Goal: Transaction & Acquisition: Purchase product/service

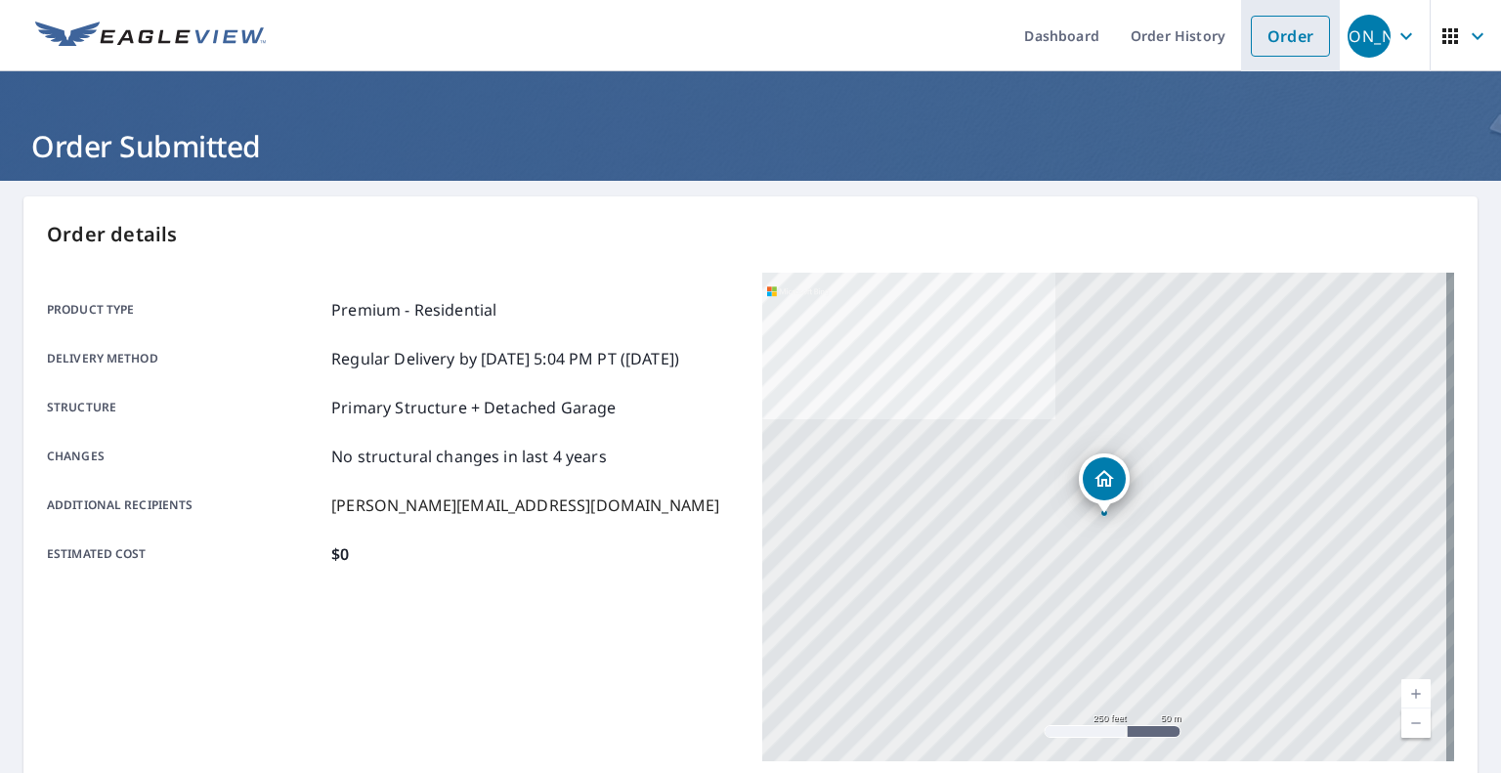
click at [1273, 38] on link "Order" at bounding box center [1290, 36] width 79 height 41
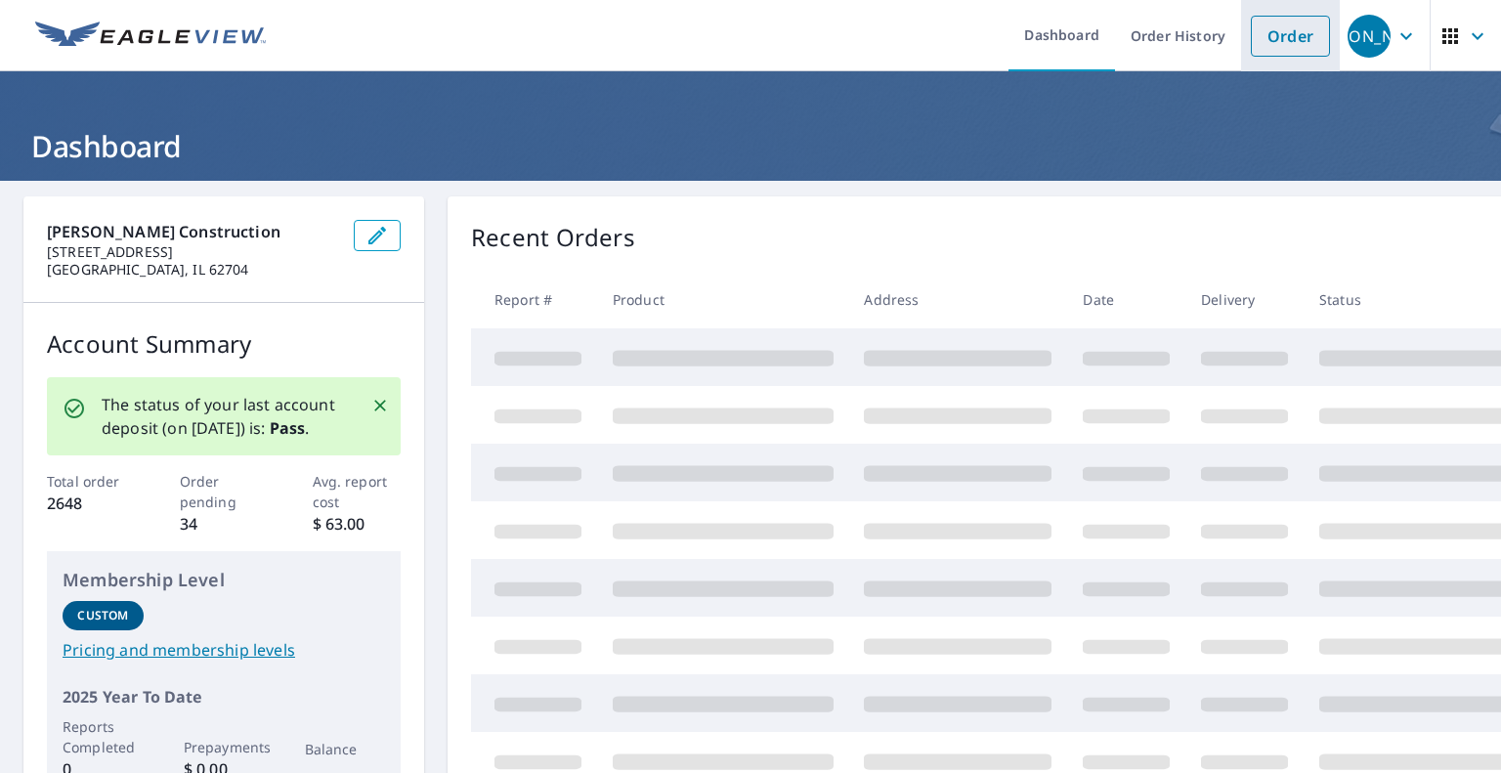
click at [1254, 31] on link "Order" at bounding box center [1290, 36] width 79 height 41
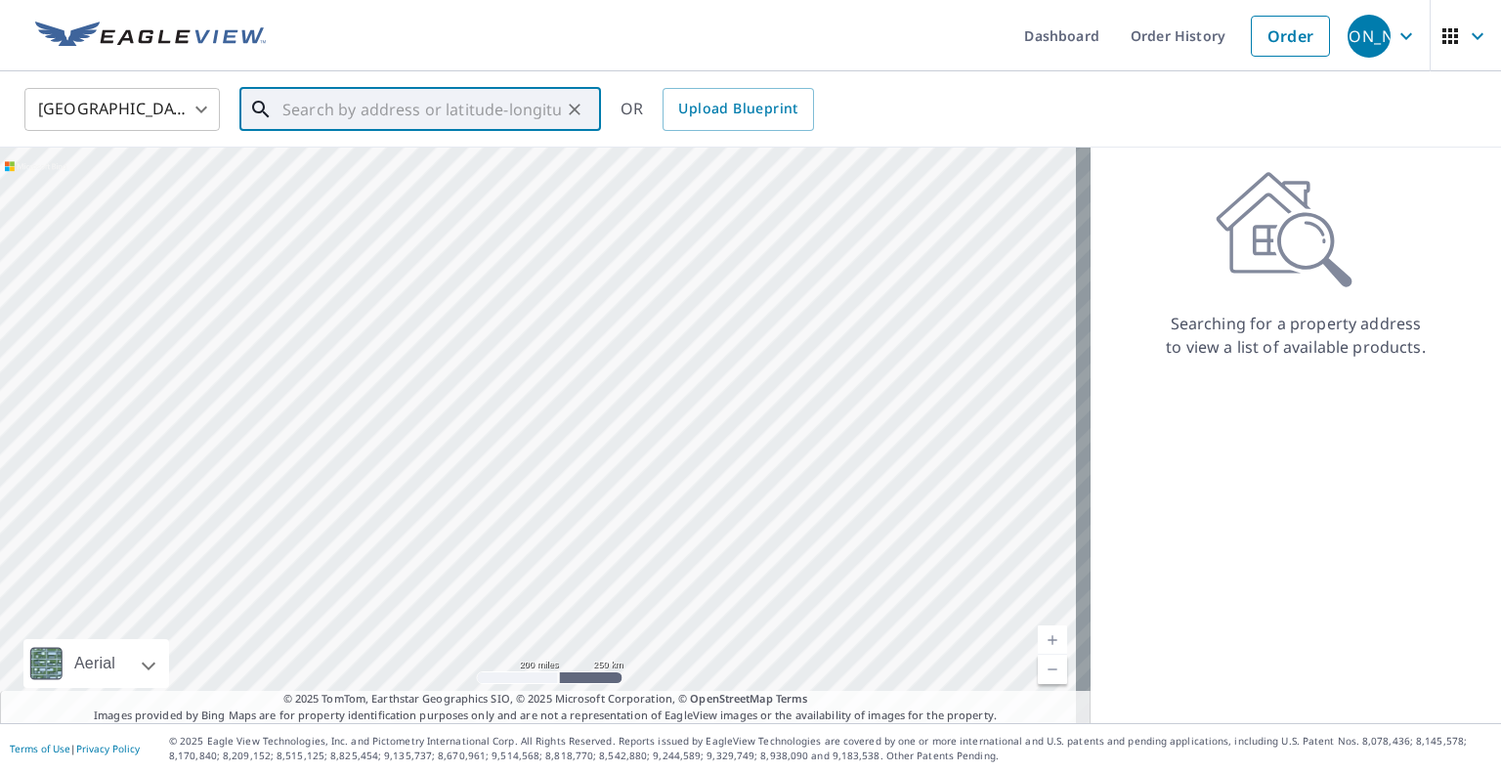
click at [507, 108] on input "text" at bounding box center [421, 109] width 278 height 55
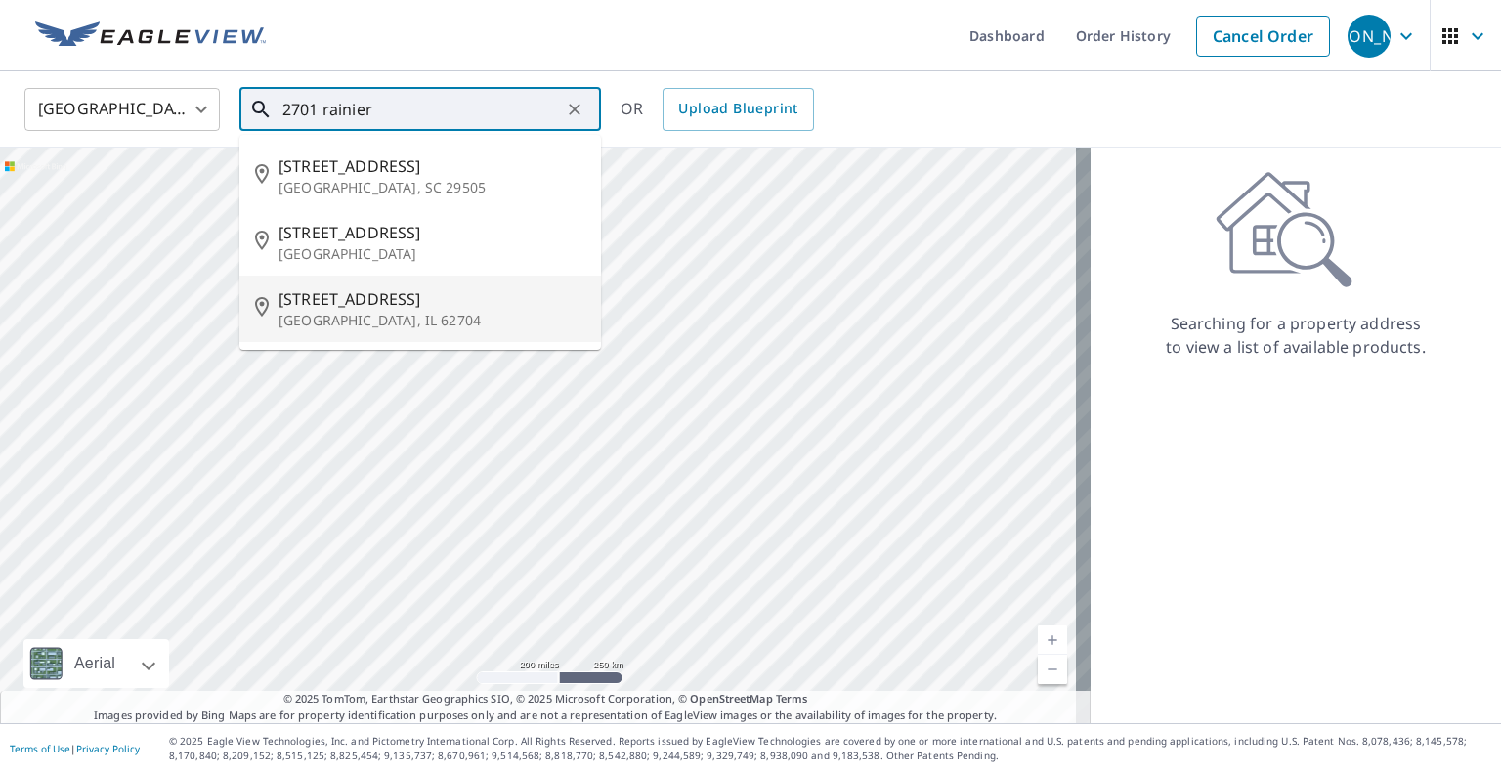
click at [363, 332] on li "2701 Rainier Dr Springfield, IL 62704" at bounding box center [419, 309] width 361 height 66
type input "2701 Rainier Dr Springfield, IL 62704"
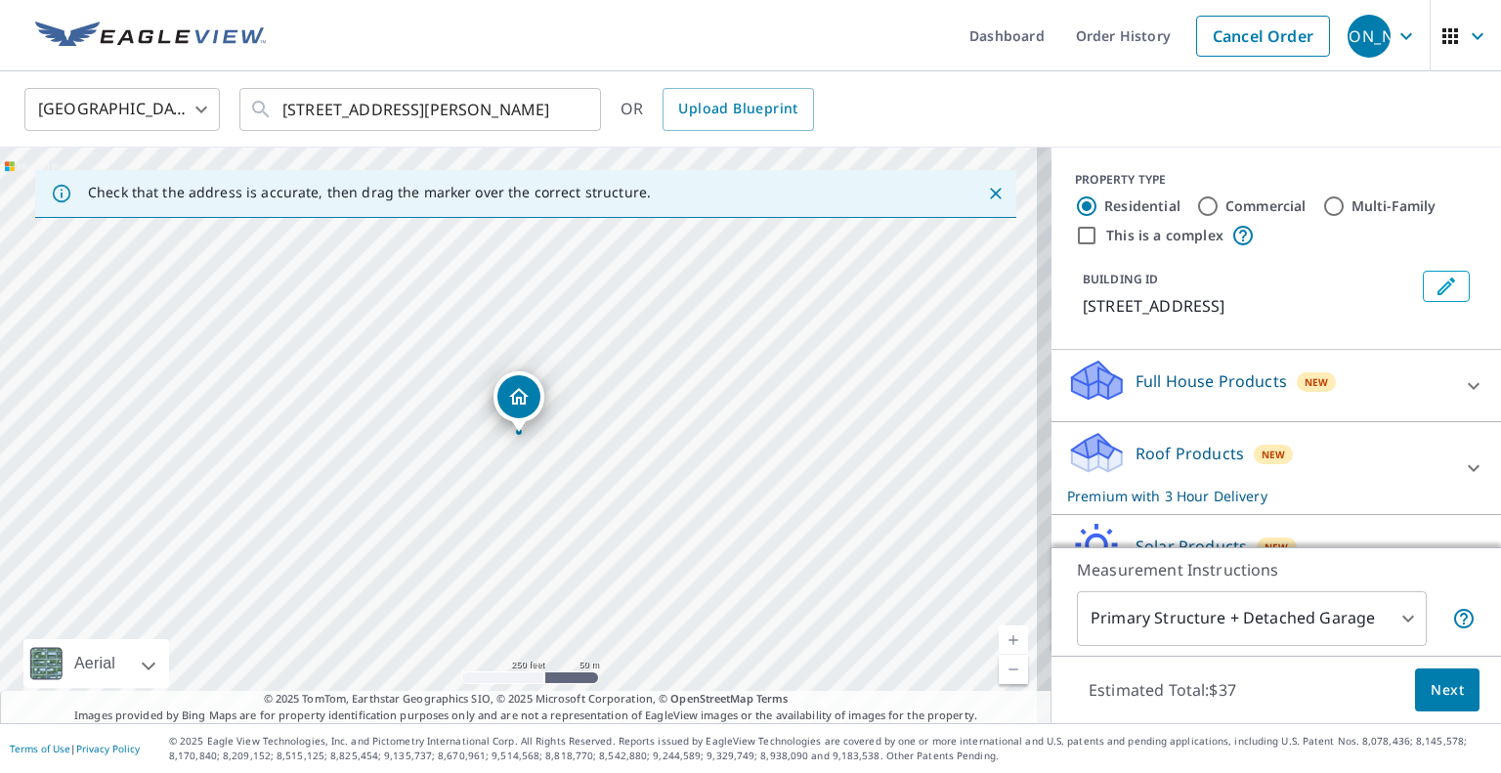
click at [1226, 441] on div "Roof Products New Premium with 3 Hour Delivery" at bounding box center [1258, 468] width 383 height 76
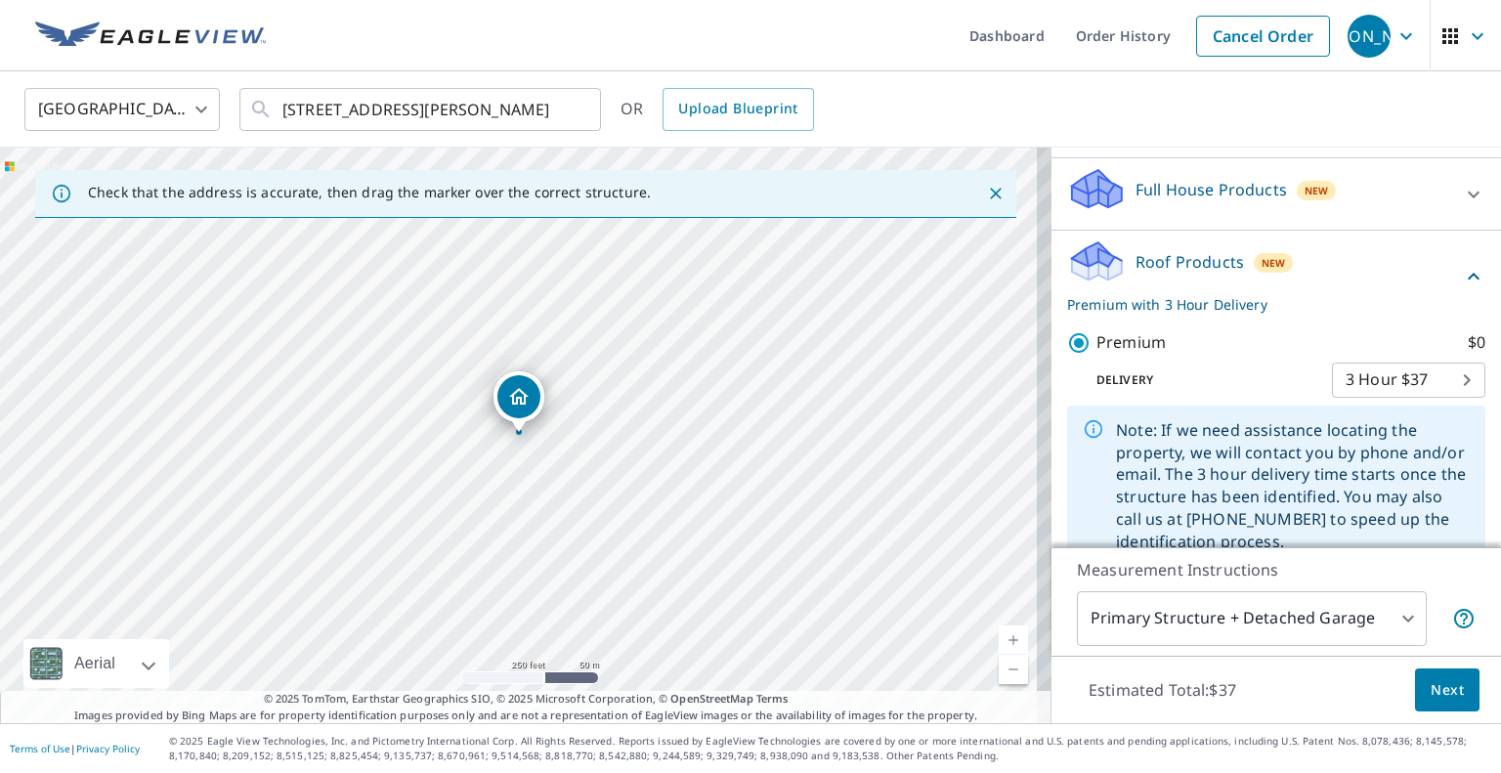
scroll to position [195, 0]
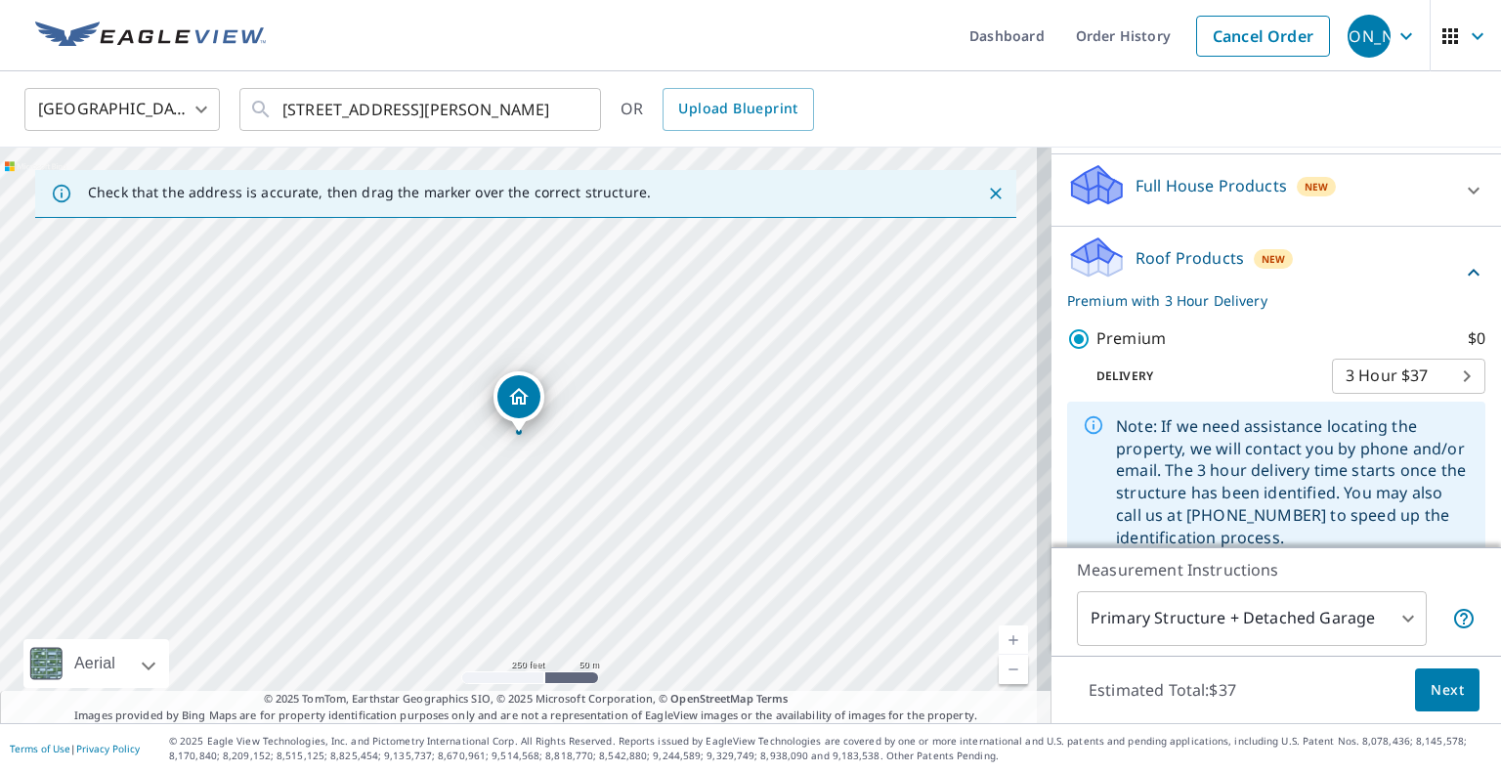
click at [1378, 369] on body "JA JA Dashboard Order History Cancel Order JA United States US ​ 2701 Rainier D…" at bounding box center [750, 386] width 1501 height 773
click at [1360, 311] on li "Regular $0" at bounding box center [1378, 304] width 153 height 35
type input "8"
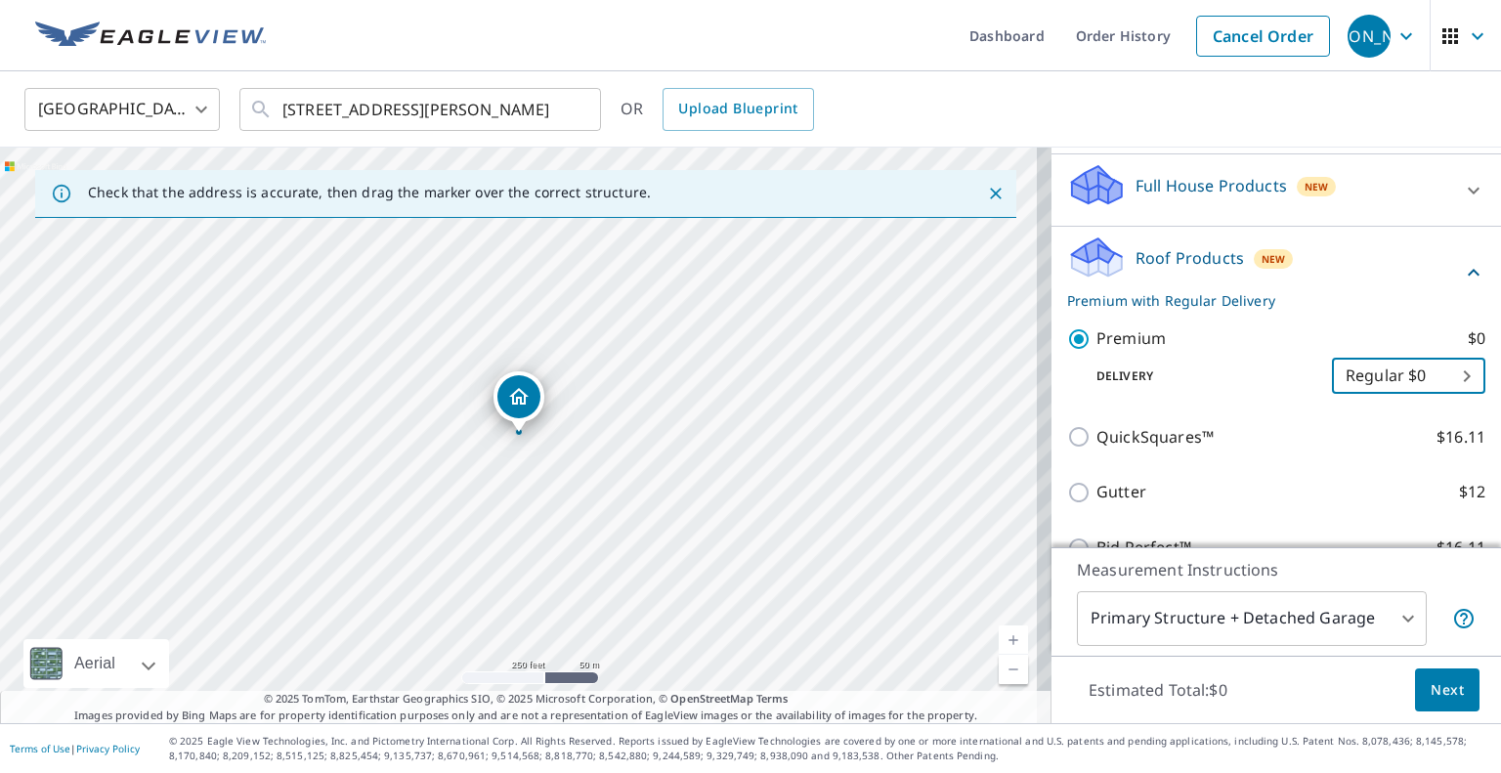
scroll to position [293, 0]
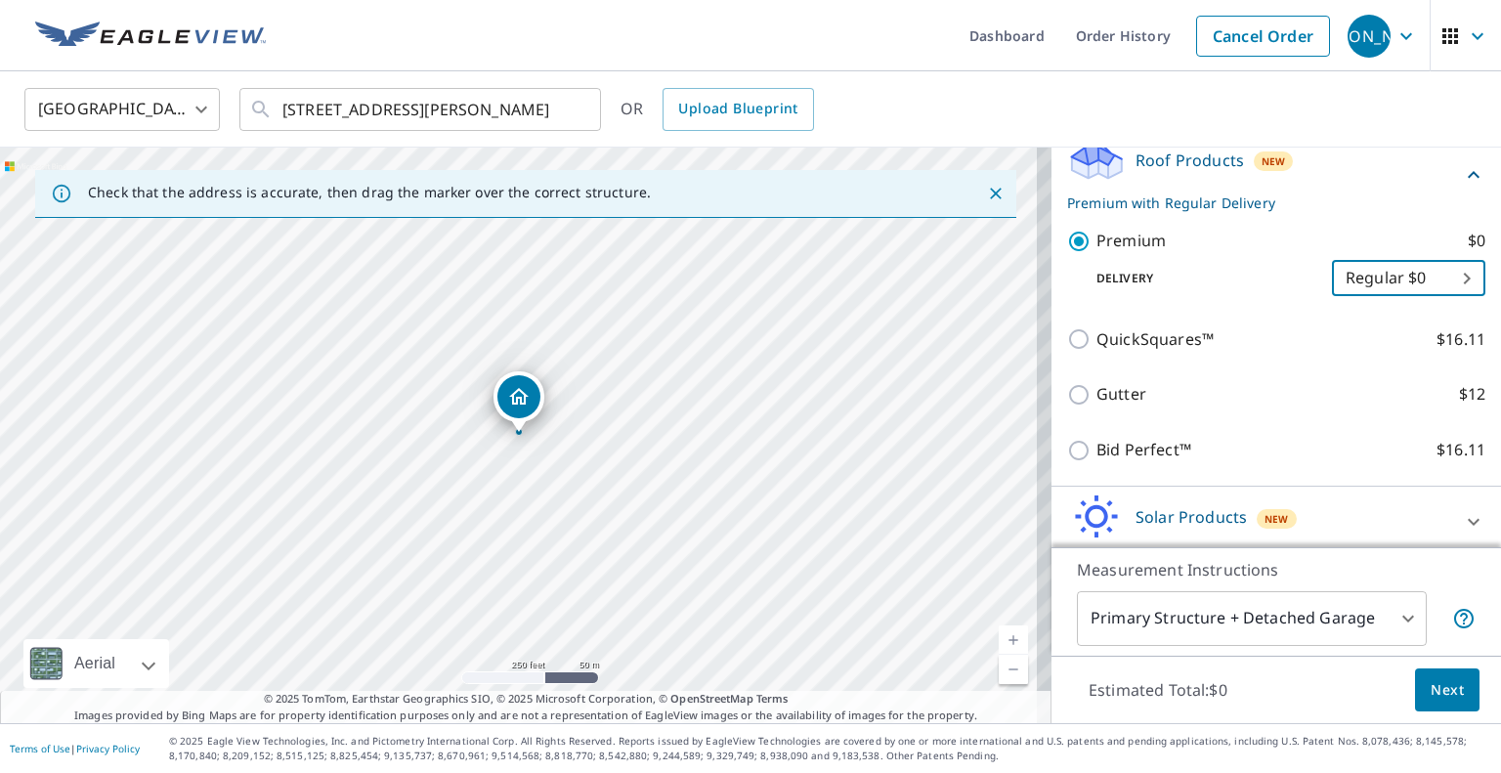
click at [1442, 683] on span "Next" at bounding box center [1446, 690] width 33 height 24
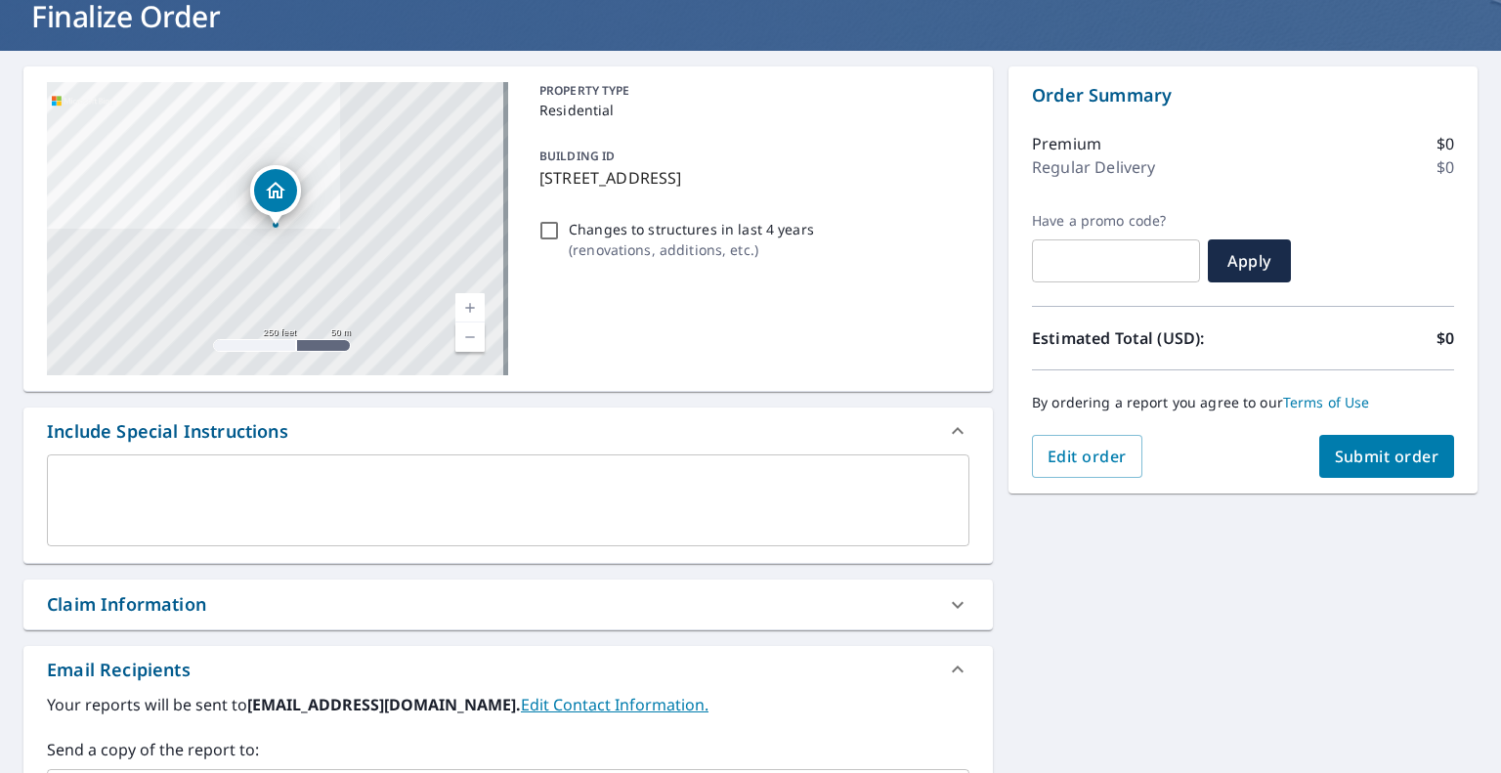
scroll to position [293, 0]
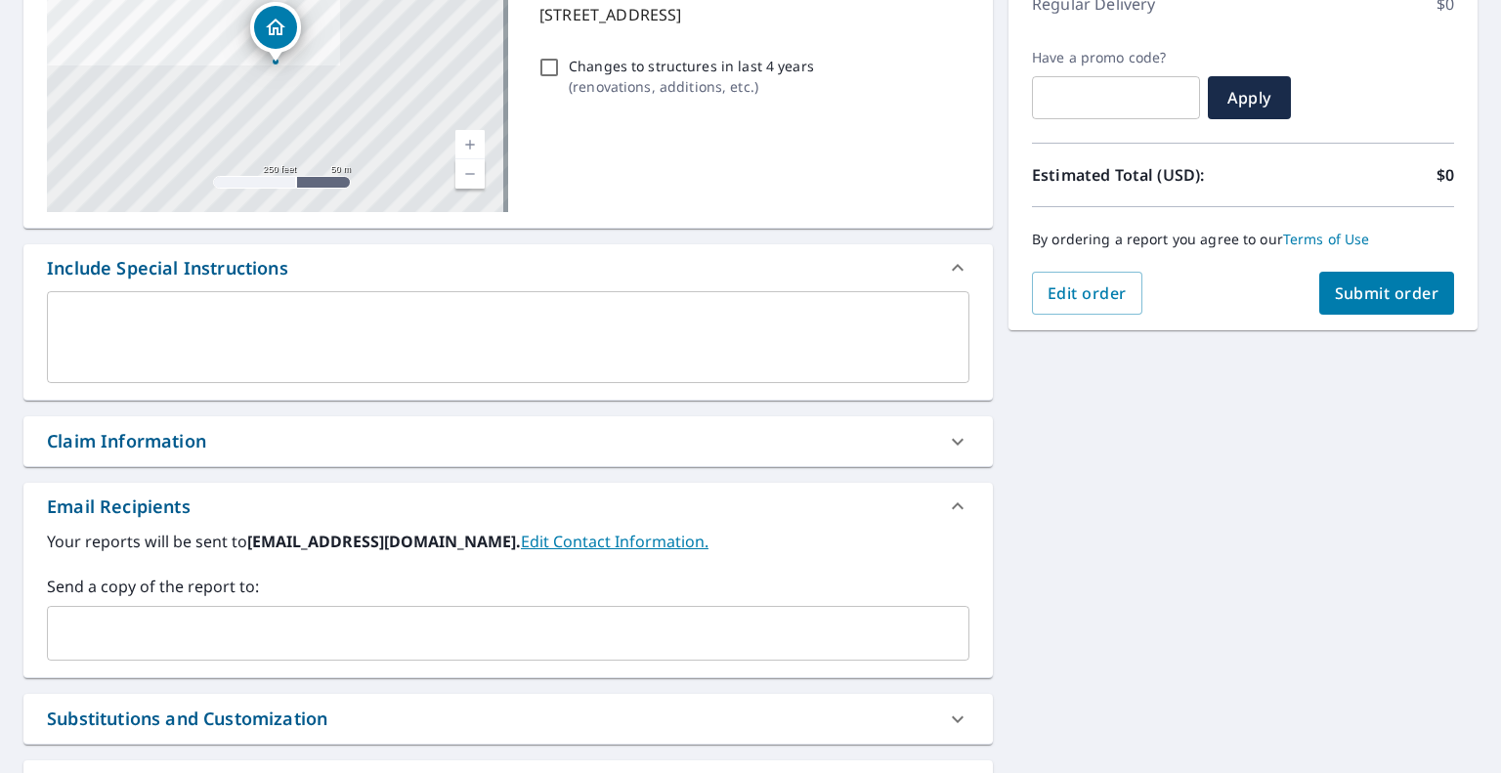
click at [308, 625] on input "text" at bounding box center [493, 633] width 875 height 37
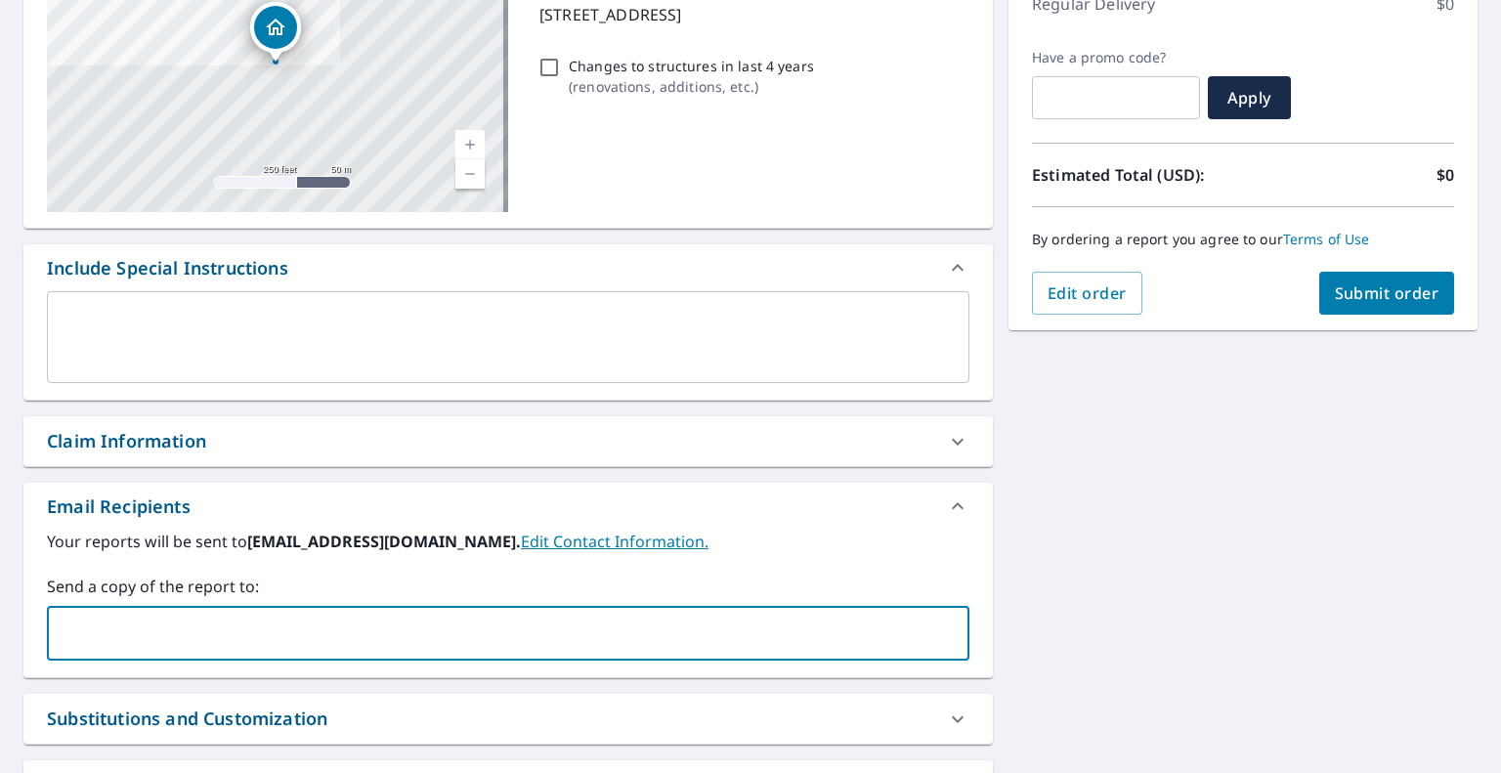
paste input "d123drew_rodgers@icloud.com"
type input "d123drew_rodgers@icloud.com"
click at [1340, 292] on span "Submit order" at bounding box center [1387, 292] width 105 height 21
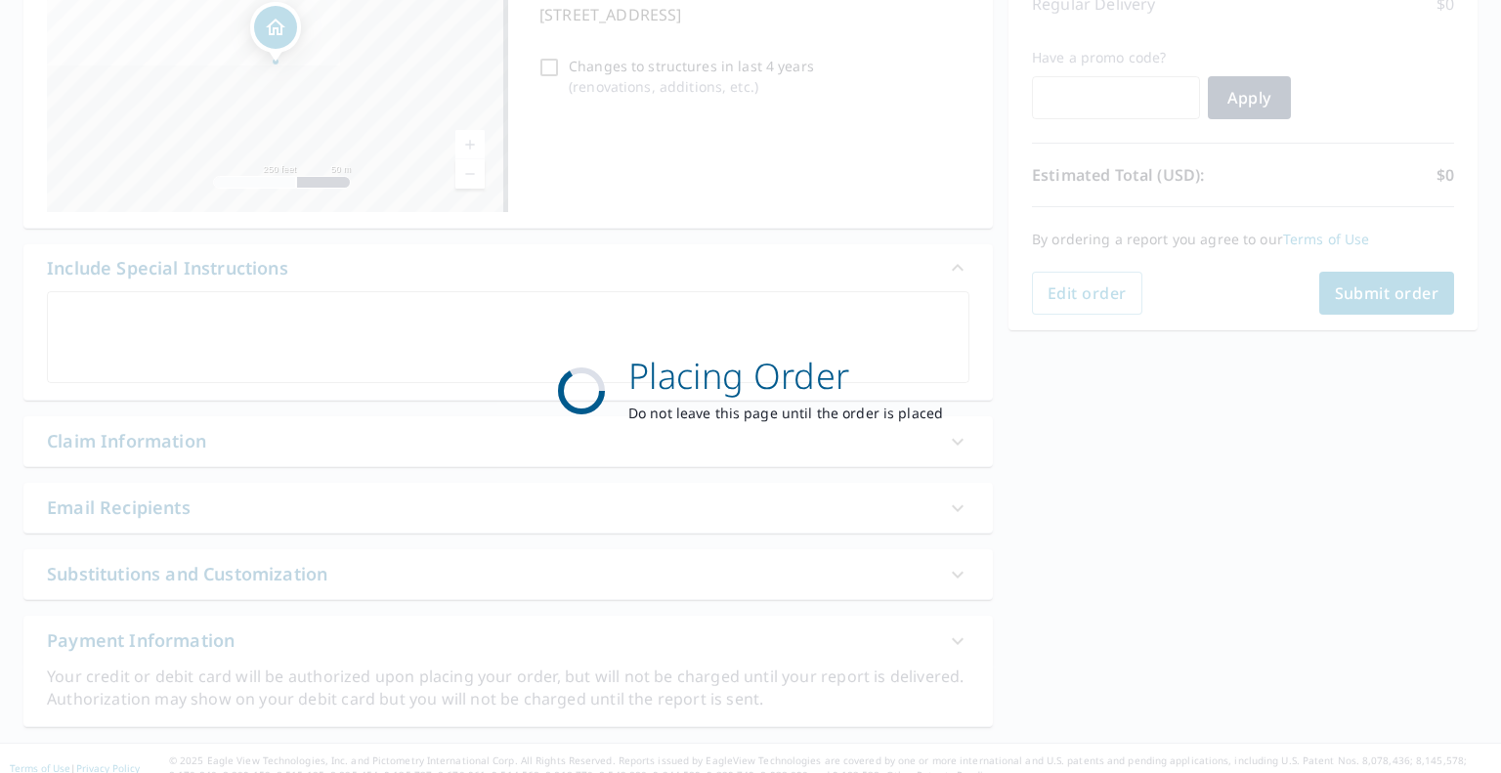
click at [546, 68] on div "Placing Order Do not leave this page until the order is placed" at bounding box center [750, 386] width 1501 height 773
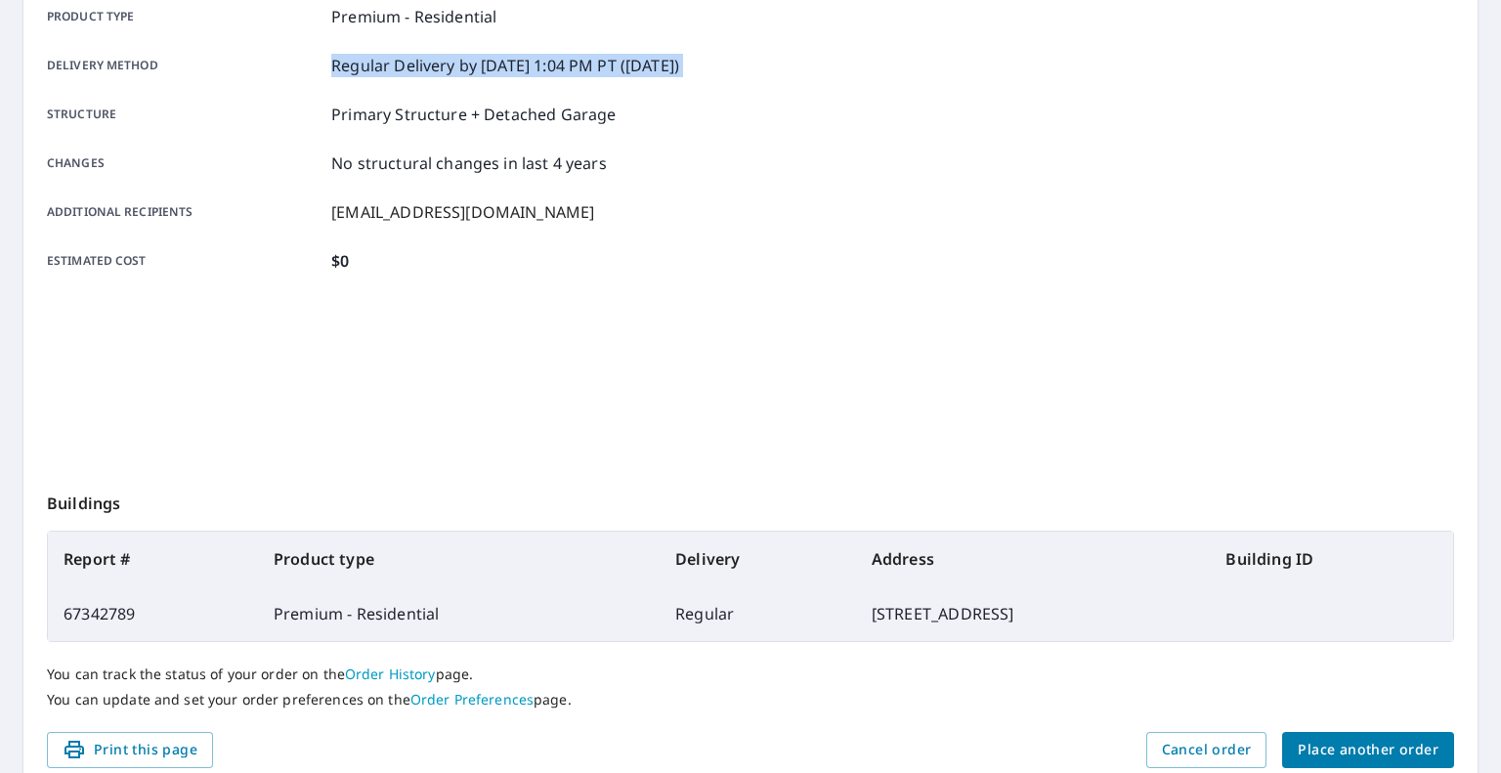
click at [546, 68] on p "Regular Delivery by 9/9/2025 1:04 PM PT (Tuesday)" at bounding box center [505, 65] width 348 height 23
